Goal: Transaction & Acquisition: Purchase product/service

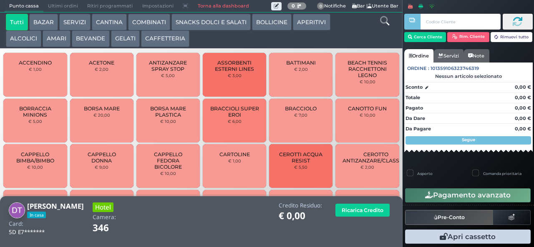
click at [65, 38] on button "AMARI" at bounding box center [57, 38] width 28 height 17
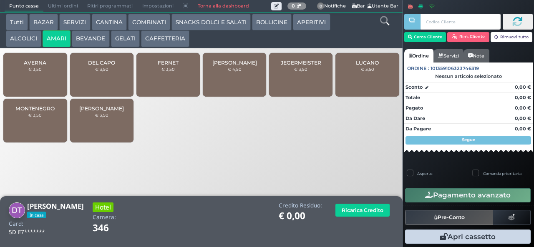
click at [108, 82] on div "DEL CAPO € 3,50" at bounding box center [101, 75] width 63 height 44
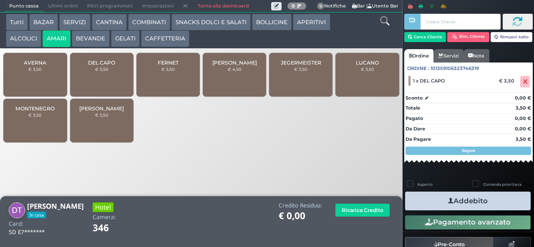
click at [448, 203] on icon "button" at bounding box center [450, 201] width 5 height 9
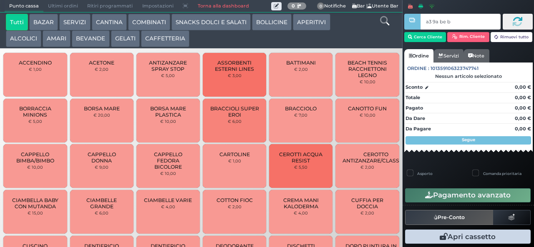
type input "a3 9a be b9"
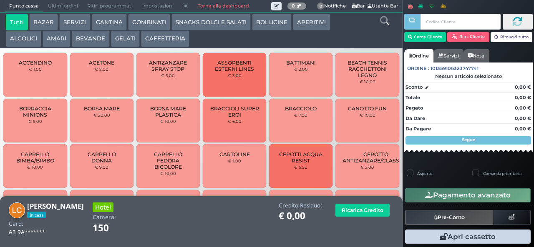
click at [96, 42] on button "BEVANDE" at bounding box center [91, 38] width 38 height 17
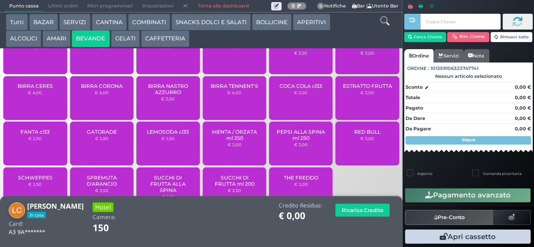
scroll to position [27, 0]
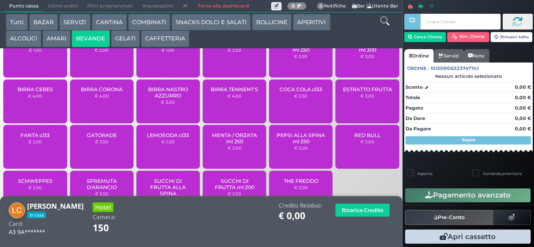
click at [303, 108] on div "COCA COLA cl33 € 2,50" at bounding box center [300, 102] width 63 height 44
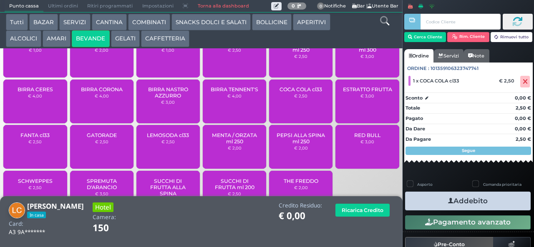
click at [464, 209] on button "Addebito" at bounding box center [468, 201] width 126 height 19
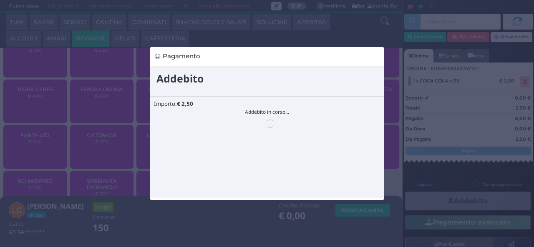
scroll to position [0, 0]
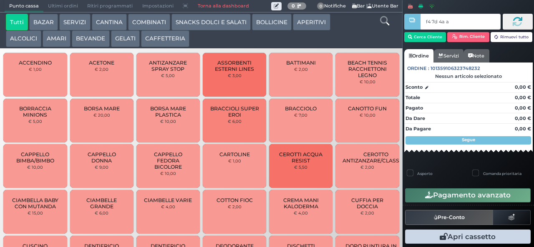
type input "f4 7d 4a af"
click at [213, 28] on button "SNACKS DOLCI E SALATI" at bounding box center [210, 22] width 79 height 17
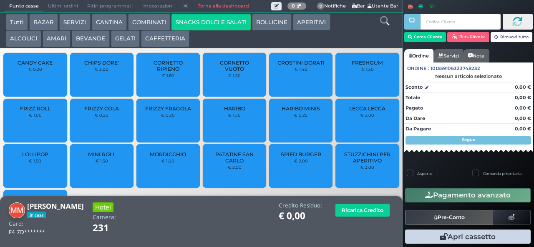
click at [43, 156] on span "LOLLIPOP" at bounding box center [35, 154] width 26 height 6
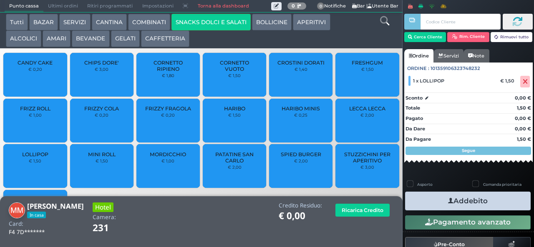
click at [488, 204] on button "Addebito" at bounding box center [468, 201] width 126 height 19
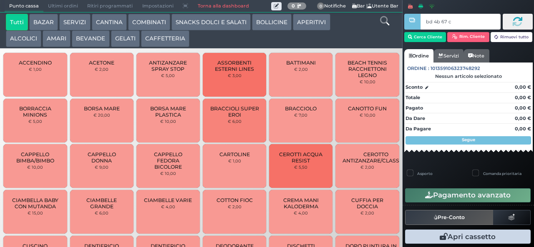
type input "bd 4b 67 c3"
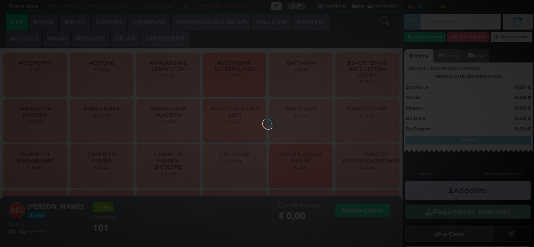
click at [133, 38] on button "GELATI" at bounding box center [125, 38] width 29 height 17
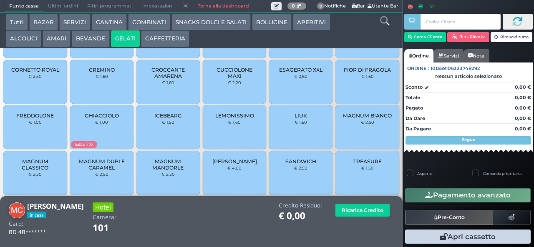
scroll to position [52, 0]
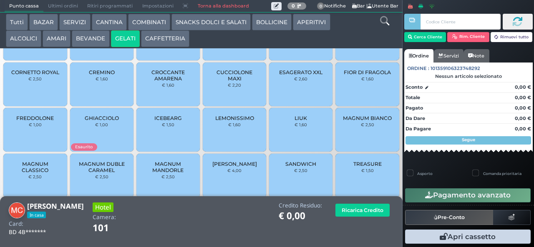
click at [345, 75] on span "FIOR DI FRAGOLA" at bounding box center [367, 72] width 47 height 6
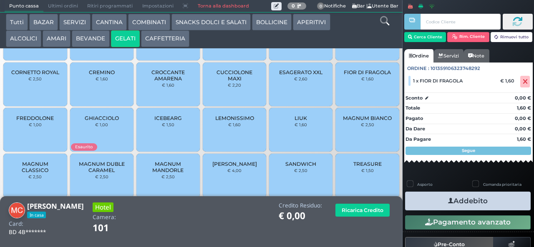
click at [448, 203] on icon "button" at bounding box center [450, 201] width 5 height 9
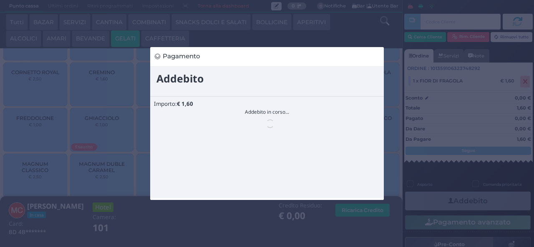
scroll to position [0, 0]
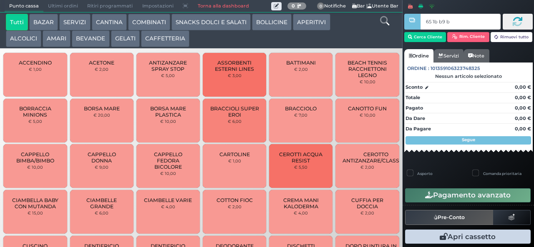
type input "65 1b b9 b9"
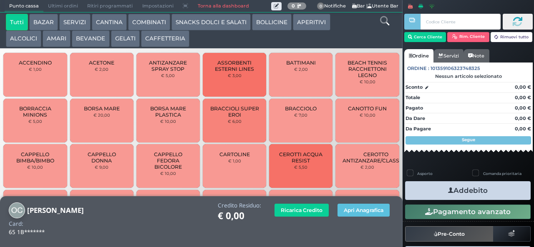
click at [294, 25] on button "APERITIVI" at bounding box center [311, 22] width 37 height 17
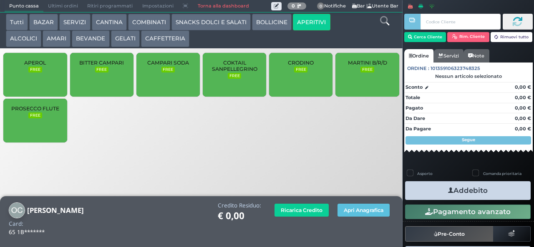
click at [43, 38] on button "AMARI" at bounding box center [57, 38] width 28 height 17
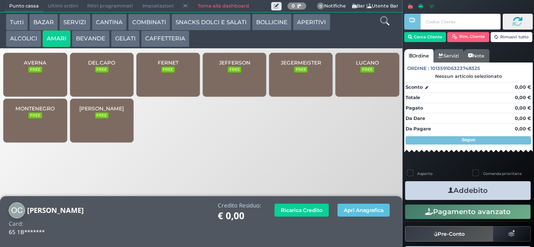
click at [265, 25] on button "BOLLICINE" at bounding box center [272, 22] width 40 height 17
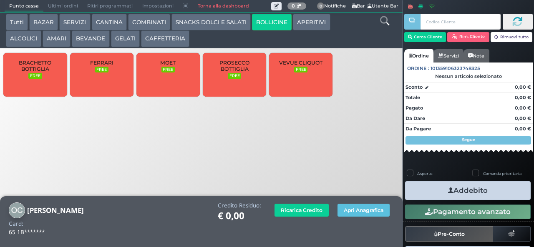
click at [244, 72] on span "PROSECCO BOTTIGLIA" at bounding box center [235, 66] width 50 height 13
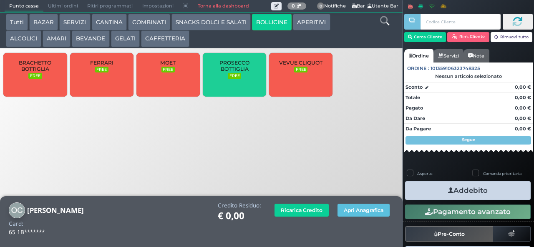
click at [232, 72] on span "PROSECCO BOTTIGLIA" at bounding box center [235, 66] width 50 height 13
click at [230, 72] on span "PROSECCO BOTTIGLIA" at bounding box center [235, 66] width 50 height 13
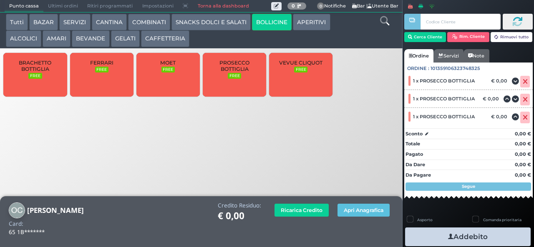
click at [226, 72] on span "PROSECCO BOTTIGLIA" at bounding box center [235, 66] width 50 height 13
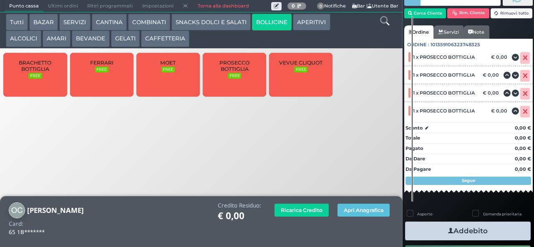
scroll to position [36, 0]
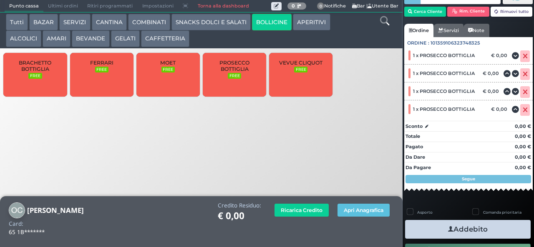
click at [436, 227] on button "Addebito" at bounding box center [468, 229] width 126 height 19
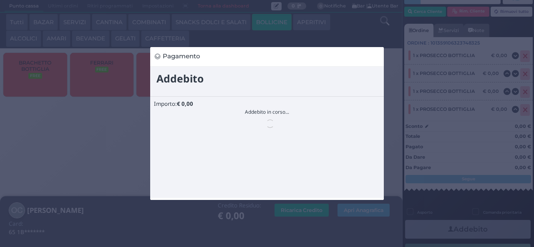
scroll to position [0, 0]
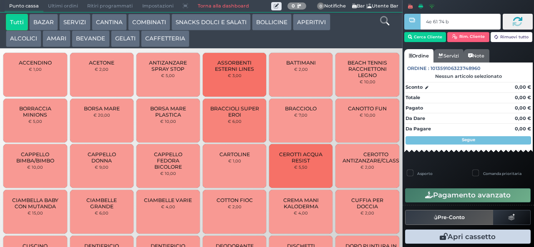
type input "4e 61 74 b9"
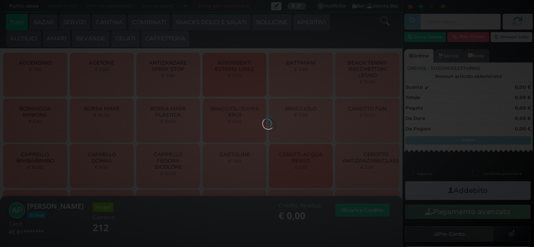
click at [262, 119] on div at bounding box center [266, 123] width 9 height 9
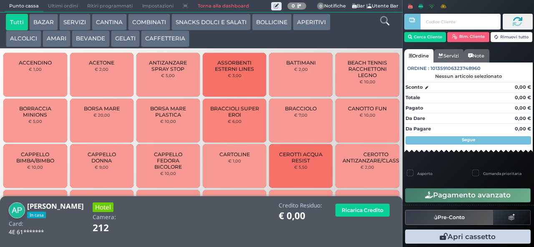
click at [94, 42] on button "BEVANDE" at bounding box center [91, 38] width 38 height 17
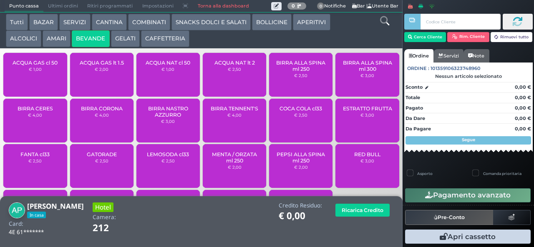
click at [221, 81] on div "ACQUA NAT lt 2 € 2,50" at bounding box center [234, 75] width 63 height 44
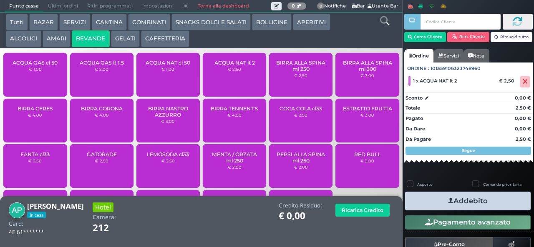
click at [458, 208] on button "Addebito" at bounding box center [468, 201] width 126 height 19
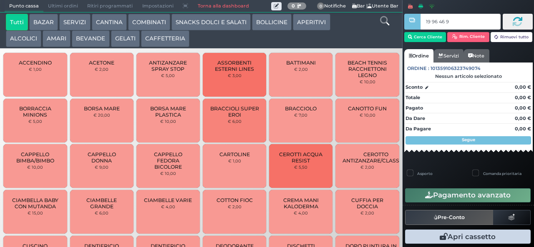
type input "19 96 46 95"
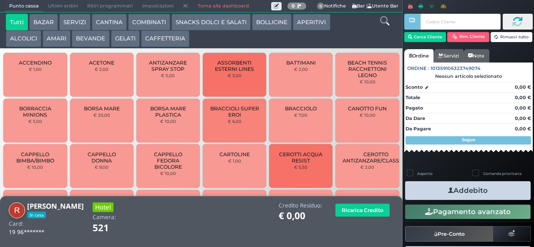
click at [92, 37] on button "BEVANDE" at bounding box center [91, 38] width 38 height 17
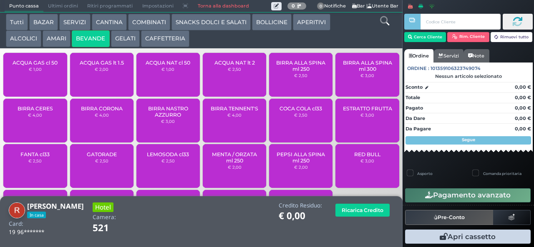
click at [132, 39] on button "GELATI" at bounding box center [125, 38] width 29 height 17
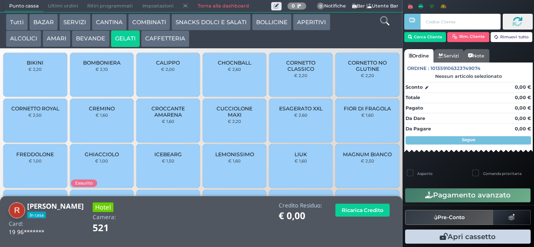
click at [161, 33] on button "CAFFETTERIA" at bounding box center [165, 38] width 48 height 17
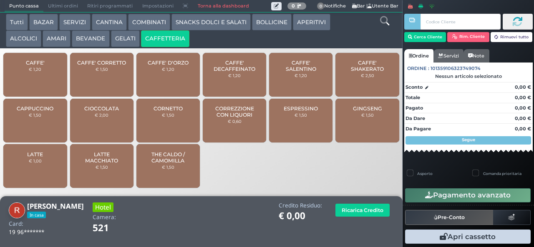
click at [124, 38] on button "GELATI" at bounding box center [125, 38] width 29 height 17
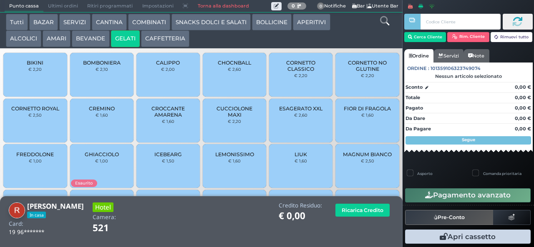
click at [295, 72] on span "CORNETTO CLASSICO" at bounding box center [301, 66] width 50 height 13
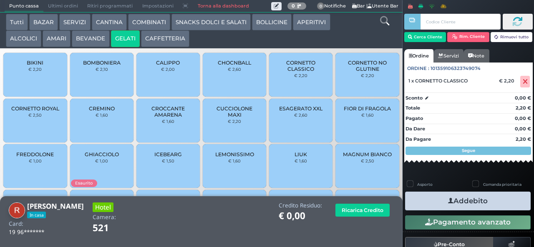
click at [85, 34] on button "BEVANDE" at bounding box center [91, 38] width 38 height 17
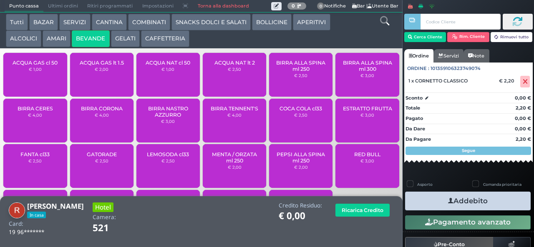
click at [31, 112] on span "BIRRA CERES" at bounding box center [35, 109] width 35 height 6
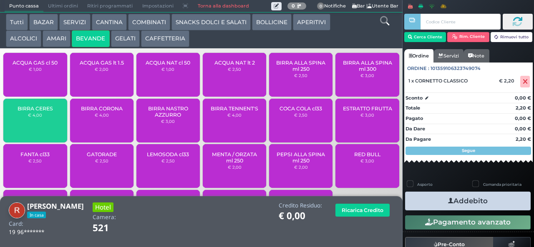
click at [163, 45] on button "CAFFETTERIA" at bounding box center [165, 38] width 48 height 17
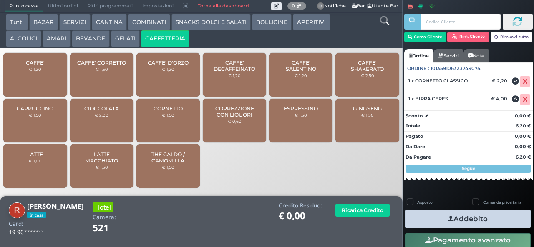
click at [358, 129] on div "GINGSENG € 1,50" at bounding box center [366, 121] width 63 height 44
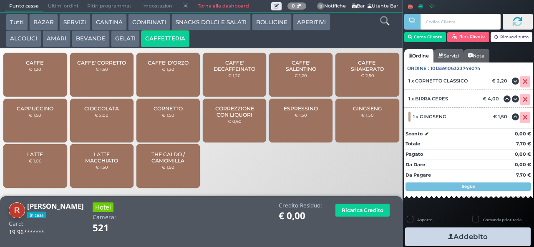
click at [448, 236] on icon "button" at bounding box center [450, 237] width 5 height 9
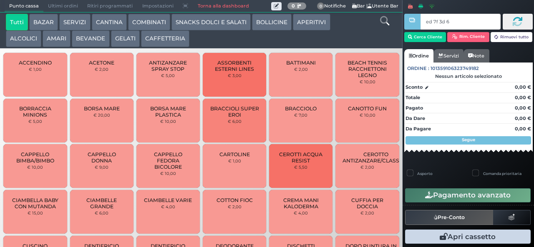
type input "ed 7f 3d 66"
click at [0, 0] on div at bounding box center [0, 0] width 0 height 0
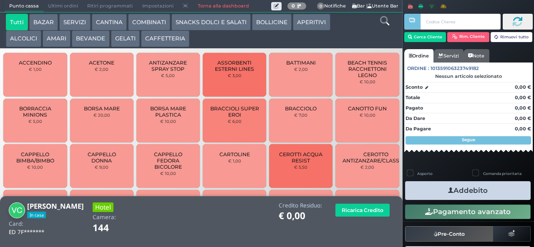
click at [148, 17] on button "COMBINATI" at bounding box center [149, 22] width 42 height 17
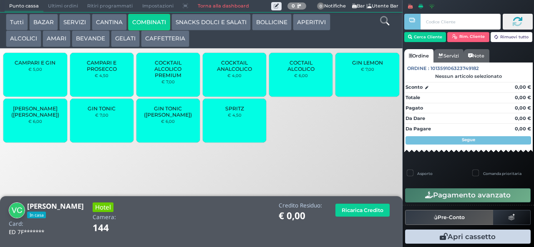
click at [100, 112] on span "GIN TONIC" at bounding box center [102, 109] width 28 height 6
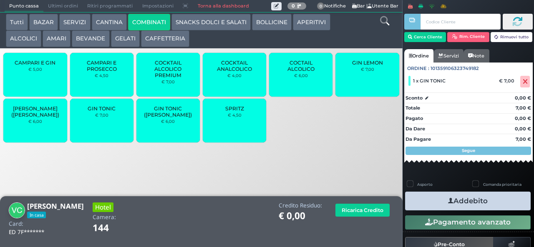
click at [459, 203] on button "Addebito" at bounding box center [468, 201] width 126 height 19
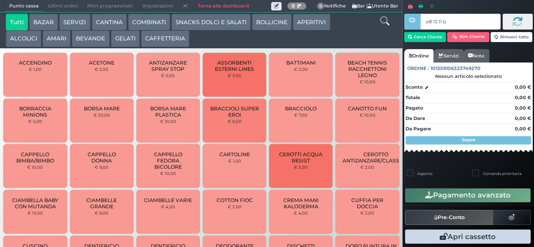
type input "e8 13 11 b9"
click at [224, 24] on button "SNACKS DOLCI E SALATI" at bounding box center [210, 22] width 79 height 17
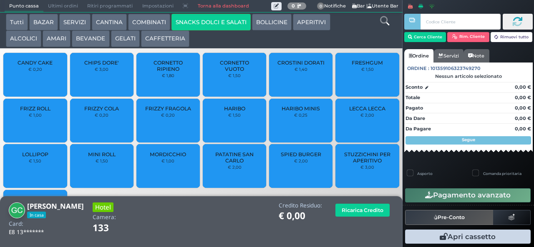
click at [363, 84] on div "FRESHGUM € 1,50" at bounding box center [366, 75] width 63 height 44
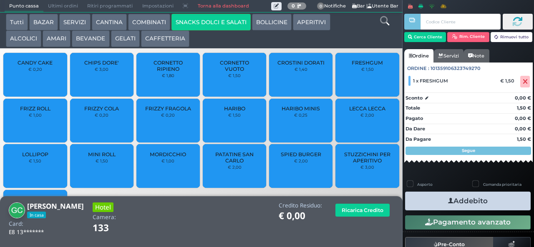
click at [491, 207] on button "Addebito" at bounding box center [468, 201] width 126 height 19
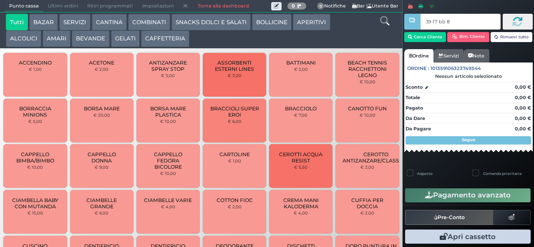
type input "39 f7 bb 8b"
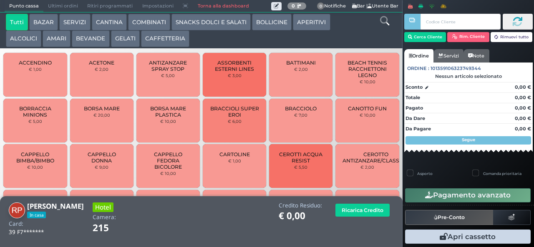
click at [211, 22] on button "SNACKS DOLCI E SALATI" at bounding box center [210, 22] width 79 height 17
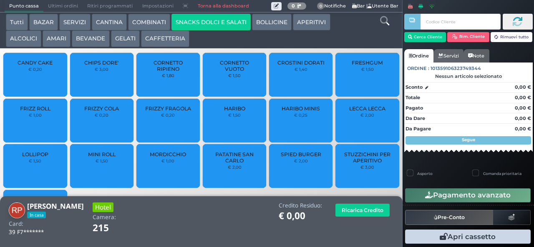
click at [108, 111] on span "FRIZZY COLA" at bounding box center [101, 109] width 35 height 6
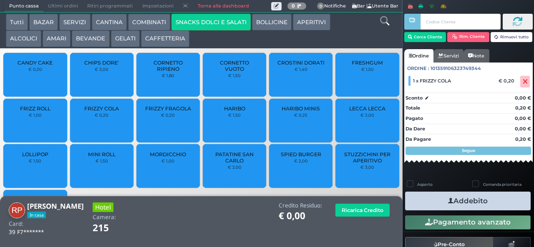
click at [490, 204] on button "Addebito" at bounding box center [468, 201] width 126 height 19
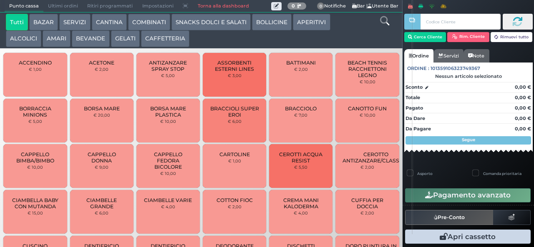
click at [0, 0] on div at bounding box center [0, 0] width 0 height 0
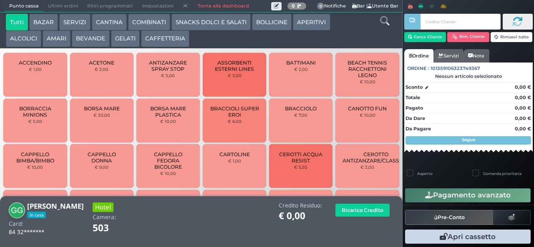
click at [224, 23] on button "SNACKS DOLCI E SALATI" at bounding box center [210, 22] width 79 height 17
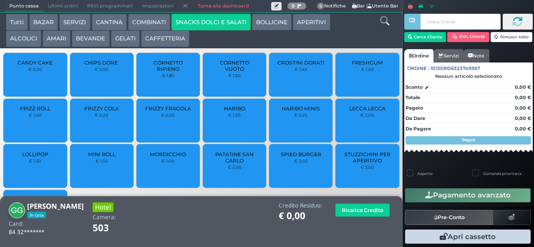
click at [294, 72] on small "€ 1,40" at bounding box center [300, 69] width 13 height 5
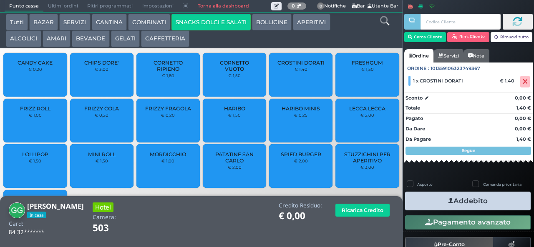
click at [448, 201] on icon "button" at bounding box center [450, 201] width 5 height 9
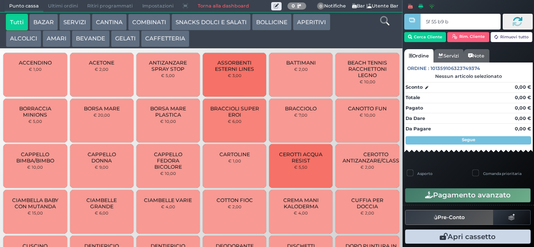
type input "5f 55 b9 b9"
click at [0, 0] on div at bounding box center [0, 0] width 0 height 0
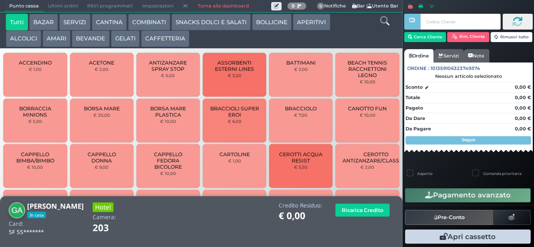
click at [68, 35] on button "AMARI" at bounding box center [57, 38] width 28 height 17
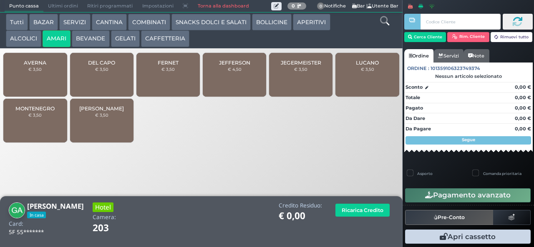
click at [41, 112] on span "MONTENEGRO" at bounding box center [34, 109] width 39 height 6
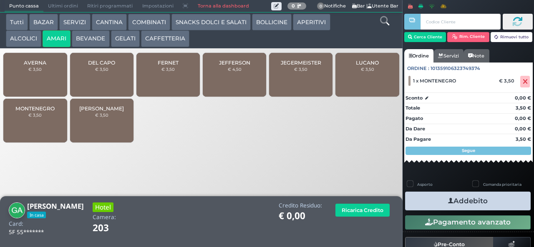
click at [492, 208] on button "Addebito" at bounding box center [468, 201] width 126 height 19
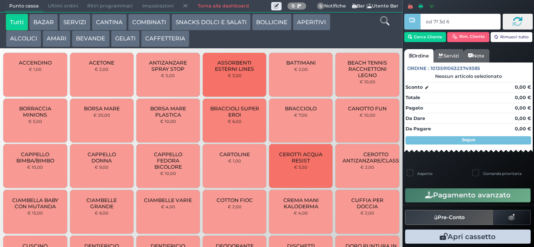
type input "ed 7f 3d 66"
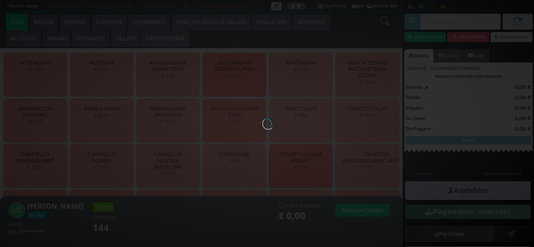
click at [262, 119] on div at bounding box center [266, 123] width 9 height 9
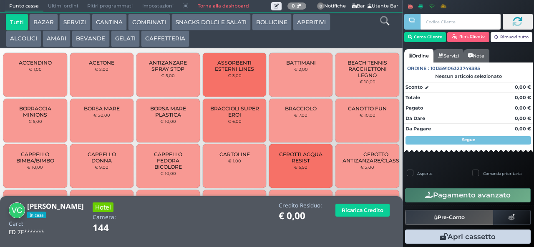
click at [121, 32] on button "GELATI" at bounding box center [125, 38] width 29 height 17
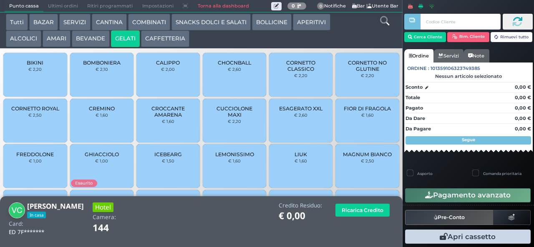
click at [161, 72] on small "€ 2,00" at bounding box center [168, 69] width 14 height 5
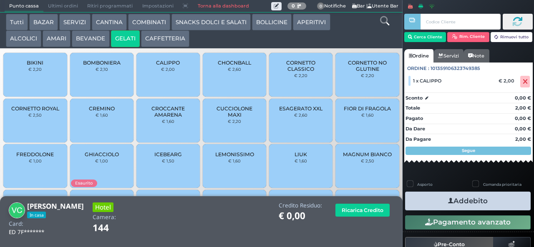
click at [468, 202] on button "Addebito" at bounding box center [468, 201] width 126 height 19
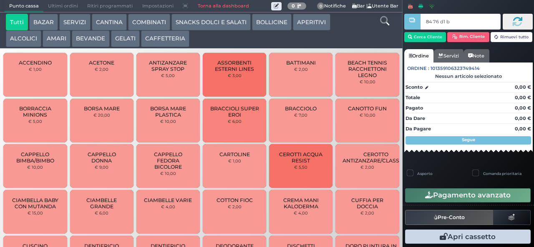
type input "84 76 d1 b2"
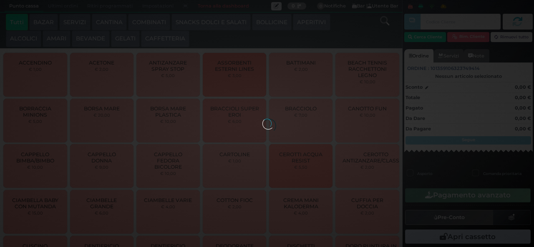
click at [262, 119] on div at bounding box center [266, 123] width 9 height 9
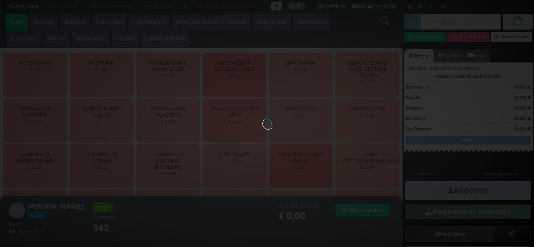
click at [221, 23] on button "SNACKS DOLCI E SALATI" at bounding box center [210, 22] width 79 height 17
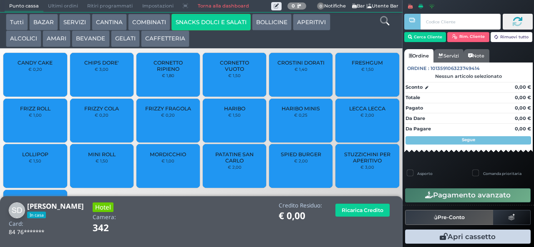
click at [111, 66] on span "CHIPS DORE'" at bounding box center [101, 63] width 35 height 6
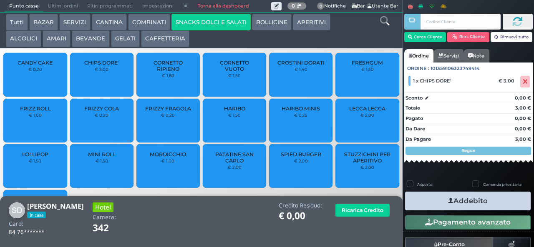
click at [503, 202] on button "Addebito" at bounding box center [468, 201] width 126 height 19
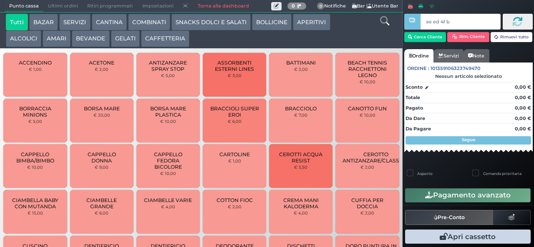
type input "ae ed 4f b9"
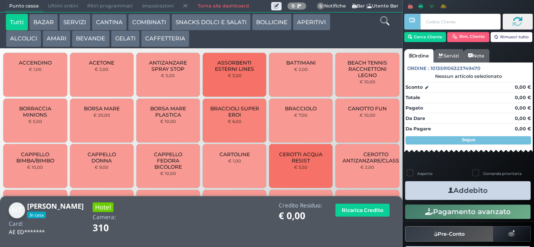
click at [212, 24] on button "SNACKS DOLCI E SALATI" at bounding box center [210, 22] width 79 height 17
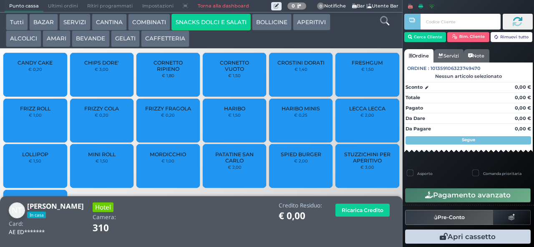
click at [45, 157] on span "LOLLIPOP" at bounding box center [35, 154] width 26 height 6
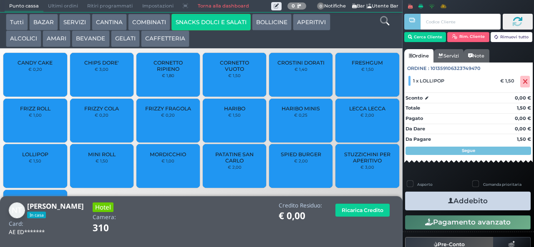
click at [504, 207] on button "Addebito" at bounding box center [468, 201] width 126 height 19
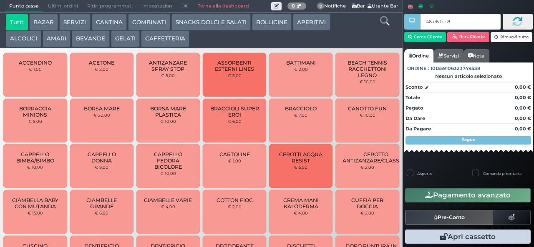
type input "46 e6 bc 8b"
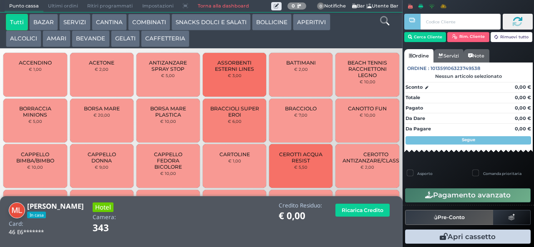
click at [83, 37] on button "BEVANDE" at bounding box center [91, 38] width 38 height 17
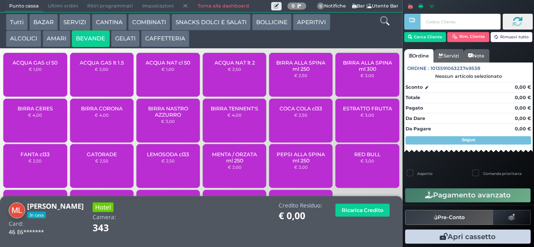
click at [161, 87] on div "ACQUA NAT cl 50 € 1,00" at bounding box center [167, 75] width 63 height 44
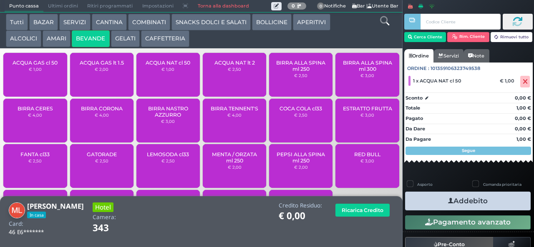
click at [144, 29] on button "COMBINATI" at bounding box center [149, 22] width 42 height 17
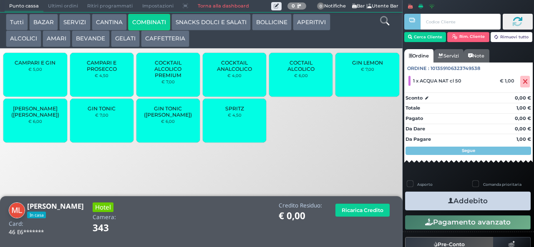
click at [165, 78] on span "COCKTAIL ALCOLICO PREMIUM" at bounding box center [168, 69] width 50 height 19
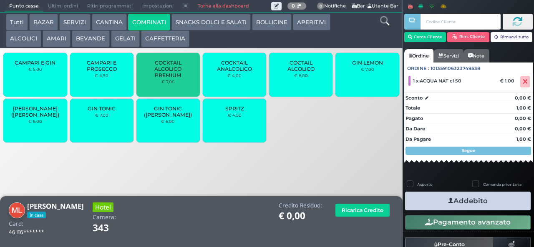
click at [171, 78] on span "COCKTAIL ALCOLICO PREMIUM" at bounding box center [168, 69] width 50 height 19
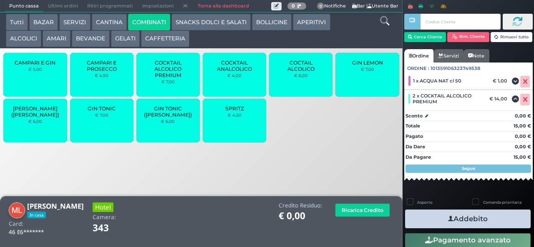
click at [448, 219] on icon "button" at bounding box center [450, 219] width 5 height 9
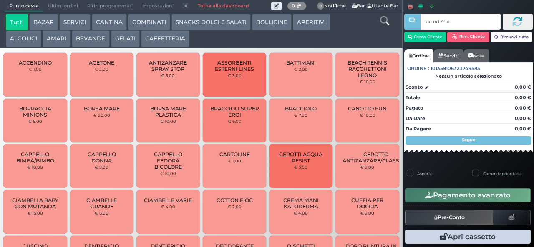
type input "ae ed 4f b9"
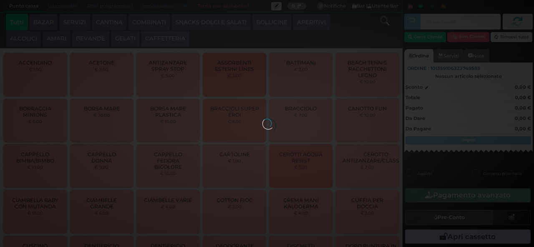
click at [214, 20] on button "SNACKS DOLCI E SALATI" at bounding box center [210, 22] width 79 height 17
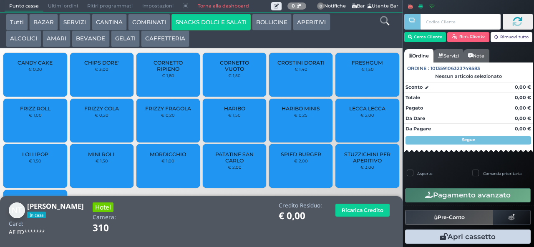
click at [34, 158] on span "LOLLIPOP" at bounding box center [35, 154] width 26 height 6
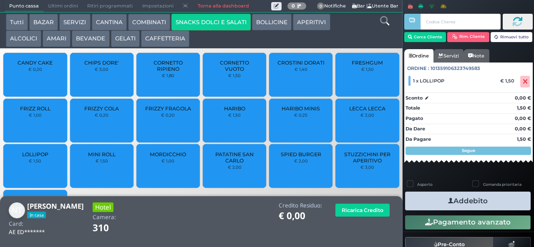
click at [462, 200] on button "Addebito" at bounding box center [468, 201] width 126 height 19
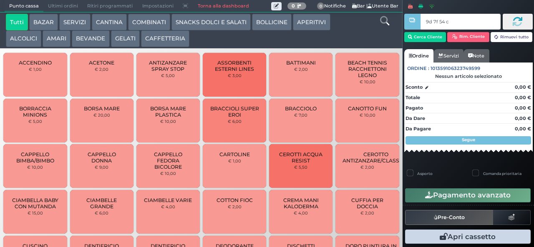
type input "9d 7f 54 c3"
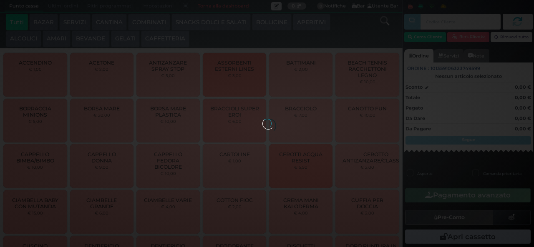
click at [158, 23] on button "COMBINATI" at bounding box center [149, 22] width 42 height 17
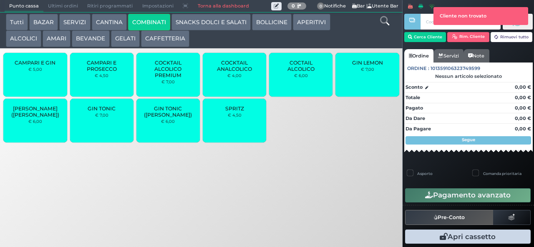
click at [107, 128] on div "GIN TONIC € 7,00" at bounding box center [101, 121] width 63 height 44
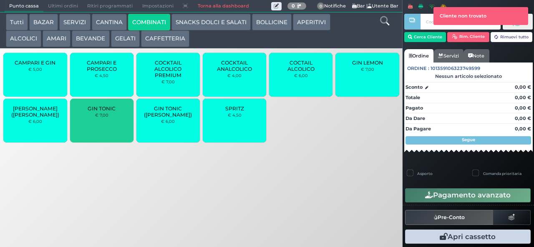
click at [97, 40] on button "BEVANDE" at bounding box center [91, 38] width 38 height 17
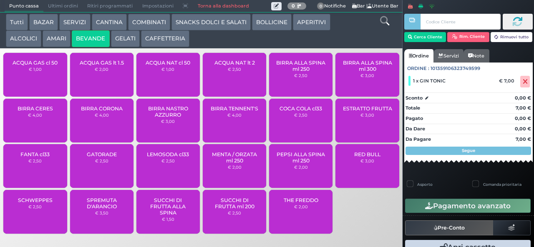
click at [106, 112] on span "BIRRA CORONA" at bounding box center [102, 109] width 42 height 6
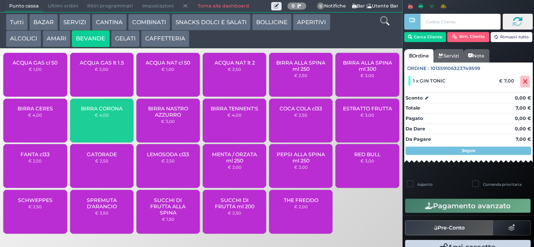
click at [412, 42] on div at bounding box center [412, 117] width 2 height 235
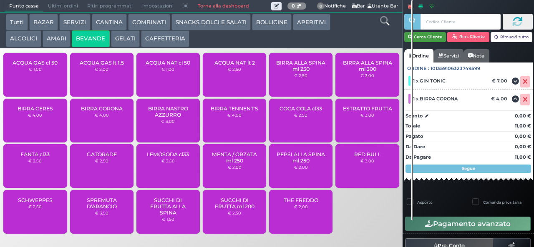
click at [425, 36] on button "Cerca Cliente" at bounding box center [425, 37] width 42 height 10
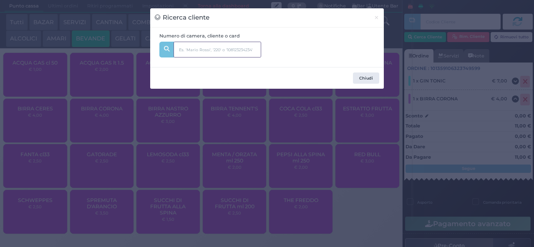
click at [224, 42] on input "text" at bounding box center [217, 50] width 88 height 16
type input "131"
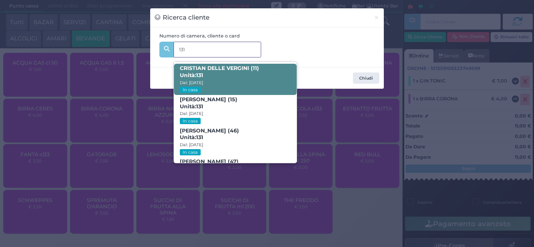
click at [279, 75] on span "CRISTIAN DELLE VERGINI (11) Unità: 131 Dal: 17/08/2025 In casa" at bounding box center [235, 79] width 122 height 31
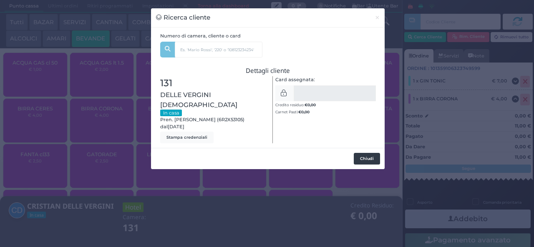
click at [361, 153] on button "Chiudi" at bounding box center [367, 159] width 26 height 12
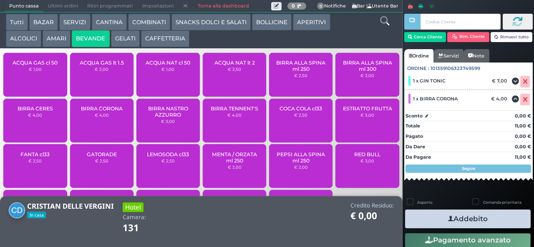
click at [493, 219] on button "Addebito" at bounding box center [468, 219] width 126 height 19
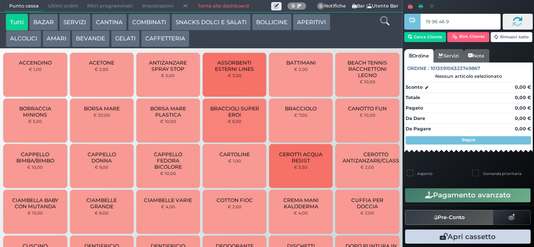
type input "19 96 46 95"
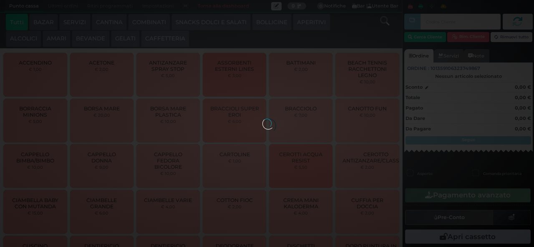
click at [262, 119] on div at bounding box center [266, 123] width 9 height 9
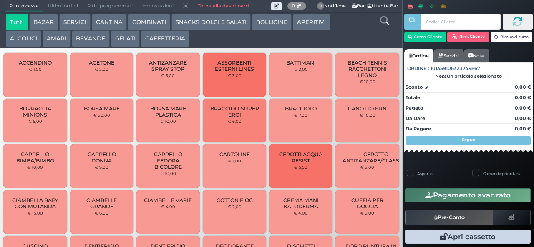
click at [0, 0] on div at bounding box center [0, 0] width 0 height 0
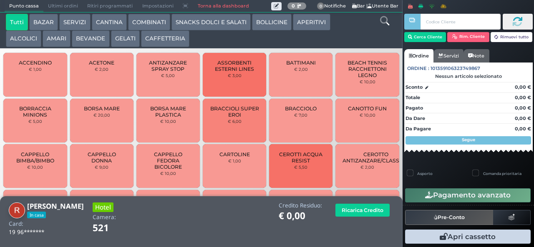
click at [94, 39] on button "BEVANDE" at bounding box center [91, 38] width 38 height 17
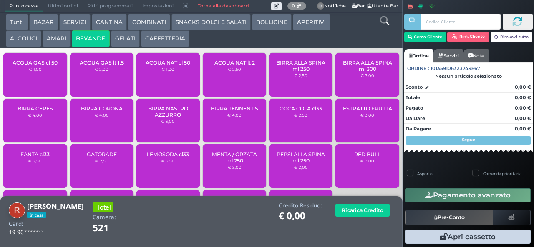
click at [42, 112] on span "BIRRA CERES" at bounding box center [35, 109] width 35 height 6
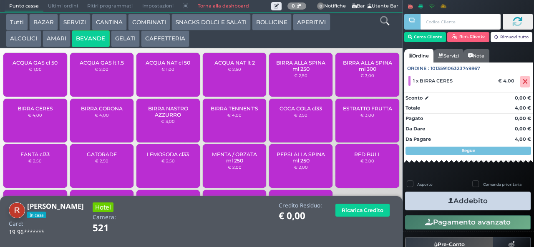
click at [154, 22] on button "COMBINATI" at bounding box center [149, 22] width 42 height 17
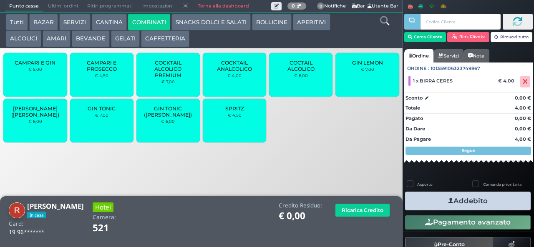
click at [204, 29] on button "SNACKS DOLCI E SALATI" at bounding box center [210, 22] width 79 height 17
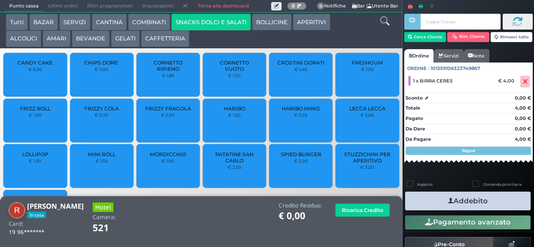
click at [41, 157] on span "LOLLIPOP" at bounding box center [35, 154] width 26 height 6
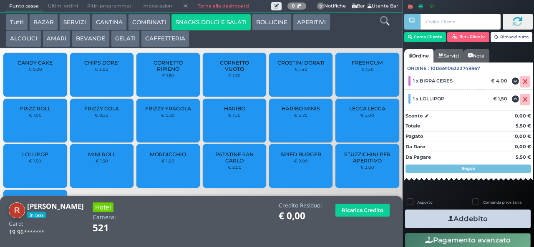
click at [478, 222] on button "Addebito" at bounding box center [468, 219] width 126 height 19
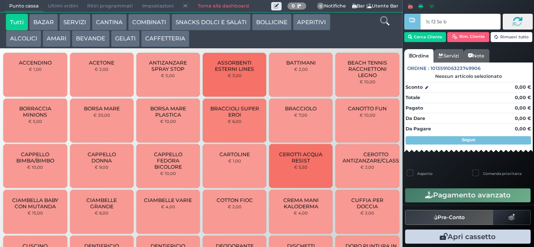
type input "1c f2 5e bb"
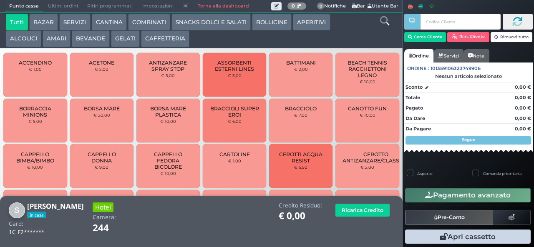
click at [83, 46] on button "BEVANDE" at bounding box center [91, 38] width 38 height 17
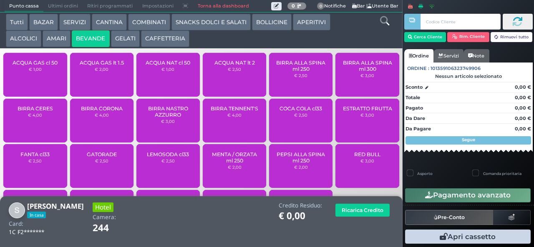
click at [135, 45] on button "GELATI" at bounding box center [125, 38] width 29 height 17
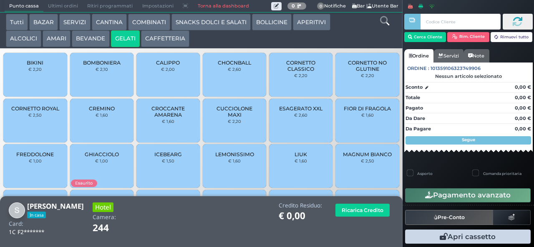
click at [200, 23] on button "SNACKS DOLCI E SALATI" at bounding box center [210, 22] width 79 height 17
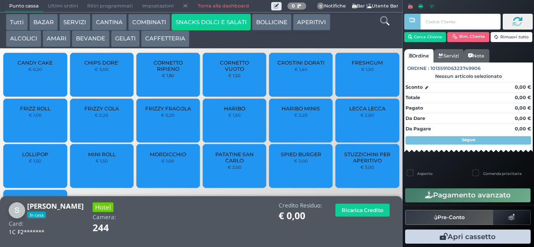
click at [229, 164] on span "PATATINE SAN CARLO" at bounding box center [235, 157] width 50 height 13
click at [225, 164] on span "PATATINE SAN CARLO" at bounding box center [235, 157] width 50 height 13
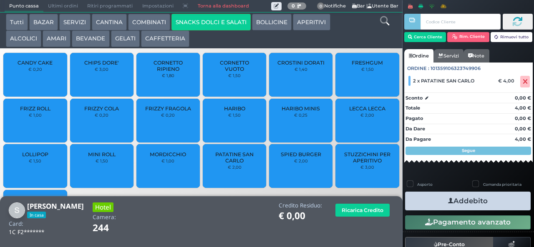
click at [56, 39] on button "AMARI" at bounding box center [57, 38] width 28 height 17
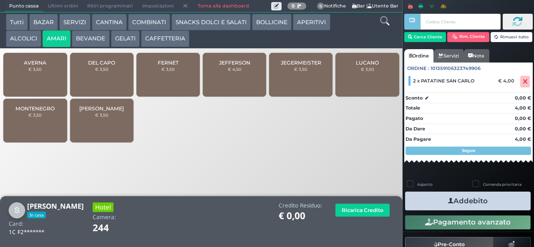
click at [29, 40] on button "ALCOLICI" at bounding box center [23, 38] width 35 height 17
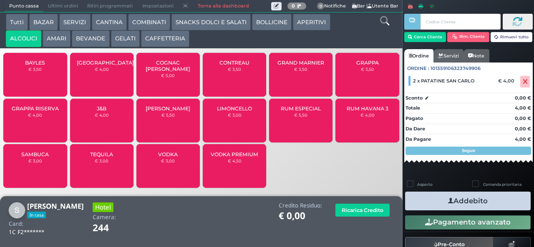
click at [137, 23] on button "COMBINATI" at bounding box center [149, 22] width 42 height 17
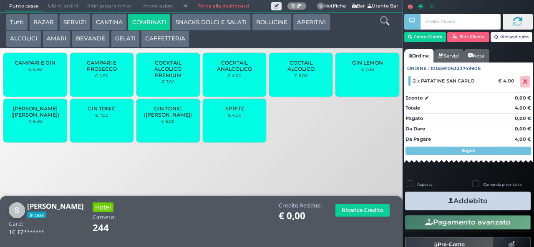
click at [176, 78] on span "COCKTAIL ALCOLICO PREMIUM" at bounding box center [168, 69] width 50 height 19
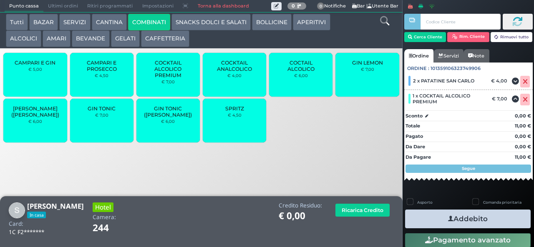
click at [448, 219] on icon "button" at bounding box center [450, 219] width 5 height 9
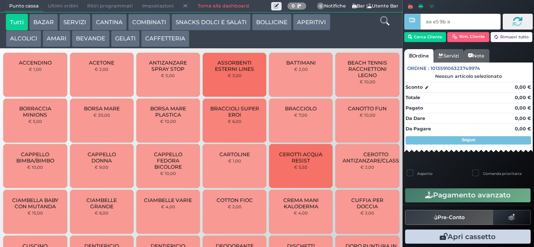
type input "aa e5 9b a4"
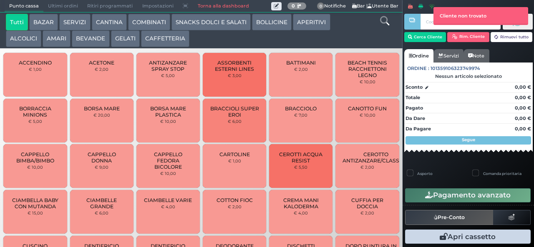
click at [150, 25] on button "COMBINATI" at bounding box center [149, 22] width 42 height 17
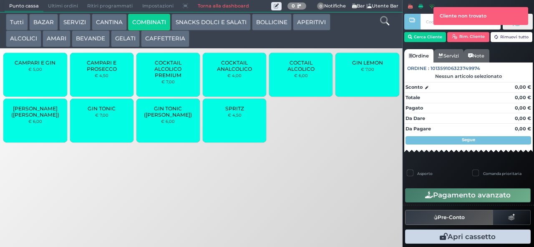
click at [412, 38] on div at bounding box center [412, 117] width 2 height 235
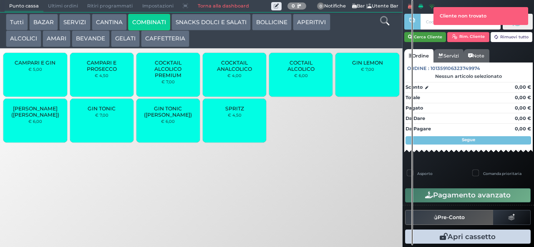
click at [435, 36] on button "Cerca Cliente" at bounding box center [425, 37] width 42 height 10
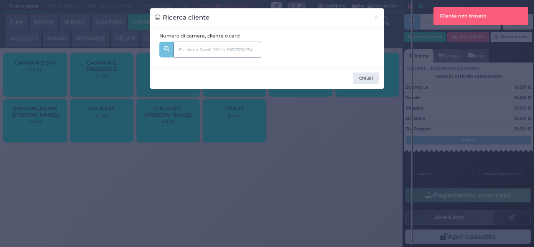
click at [231, 48] on input "text" at bounding box center [217, 50] width 88 height 16
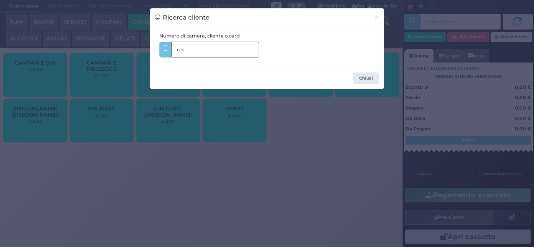
type input "russ"
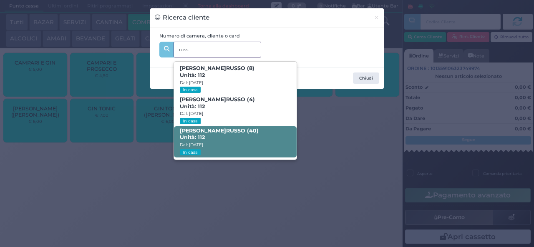
click at [228, 142] on span "VITO LO RUSS O (40) Unità: 112 Dal: 24/08/2025 In casa" at bounding box center [235, 141] width 122 height 31
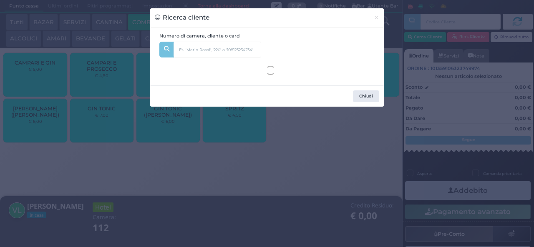
click at [200, 199] on div "Ricerca cliente × Numero di camera, cliente o card russ ANDREA LO RUSS O (8) Un…" at bounding box center [267, 123] width 534 height 247
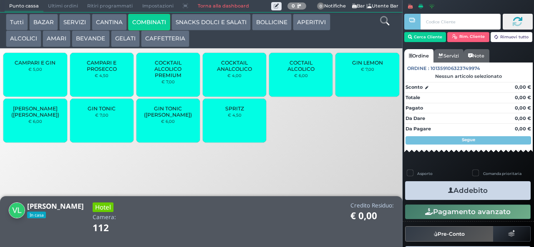
click at [174, 78] on span "COCKTAIL ALCOLICO PREMIUM" at bounding box center [168, 69] width 50 height 19
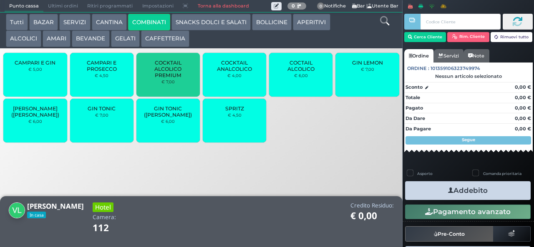
click at [174, 78] on span "COCKTAIL ALCOLICO PREMIUM" at bounding box center [168, 69] width 50 height 19
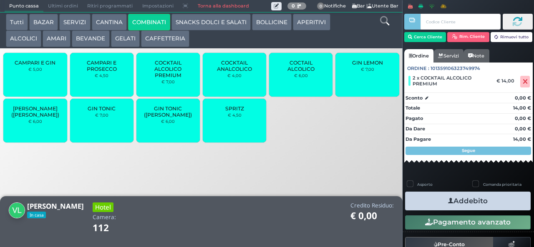
click at [464, 204] on button "Addebito" at bounding box center [468, 201] width 126 height 19
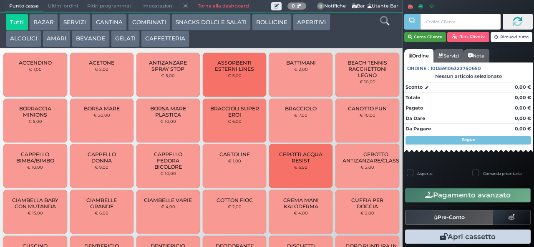
click at [420, 40] on button "Cerca Cliente" at bounding box center [425, 37] width 42 height 10
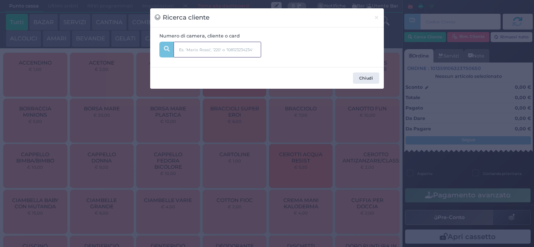
click at [208, 52] on input "text" at bounding box center [217, 50] width 88 height 16
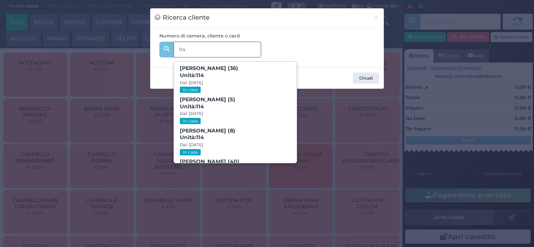
scroll to position [38, 0]
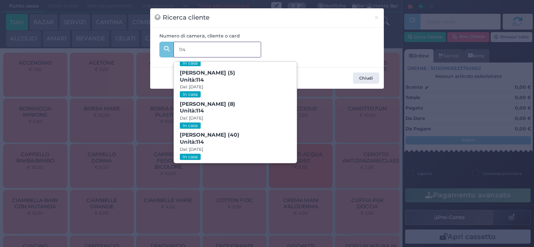
type input "114"
click at [76, 213] on div "Ricerca cliente × Numero di camera, cliente o card 114 114 [PERSON_NAME] (36) U…" at bounding box center [267, 123] width 534 height 247
